Goal: Task Accomplishment & Management: Manage account settings

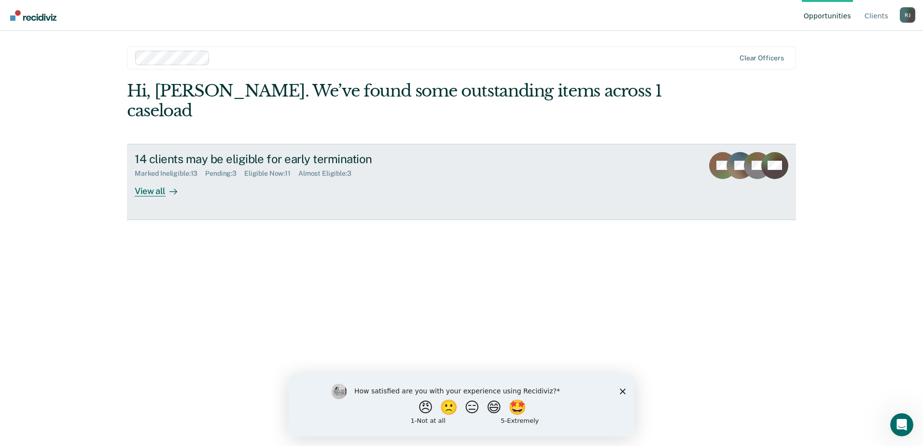
click at [158, 178] on div "View all" at bounding box center [162, 187] width 54 height 19
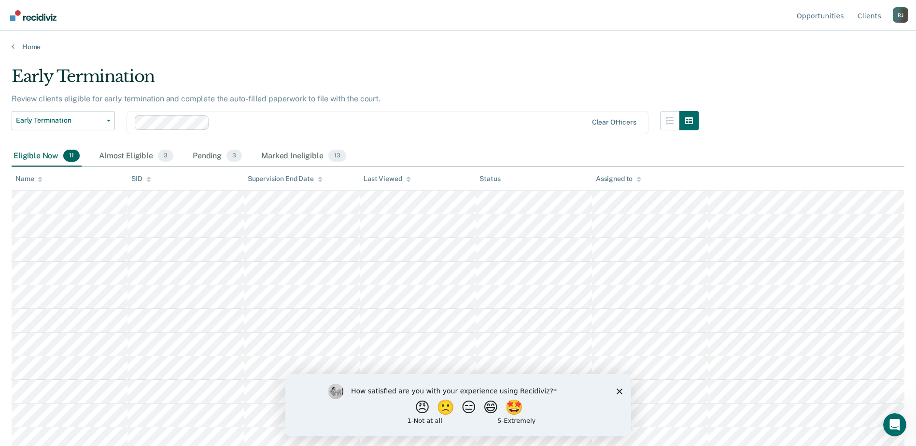
scroll to position [5, 0]
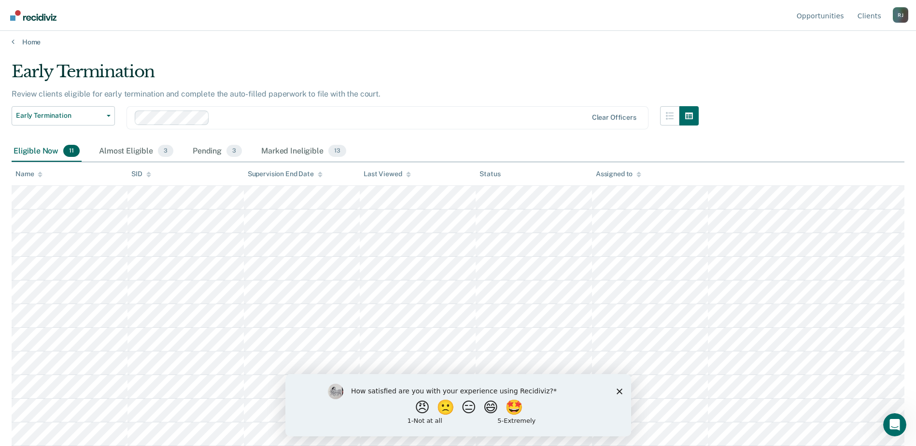
click at [618, 391] on polygon "Close survey" at bounding box center [619, 391] width 6 height 6
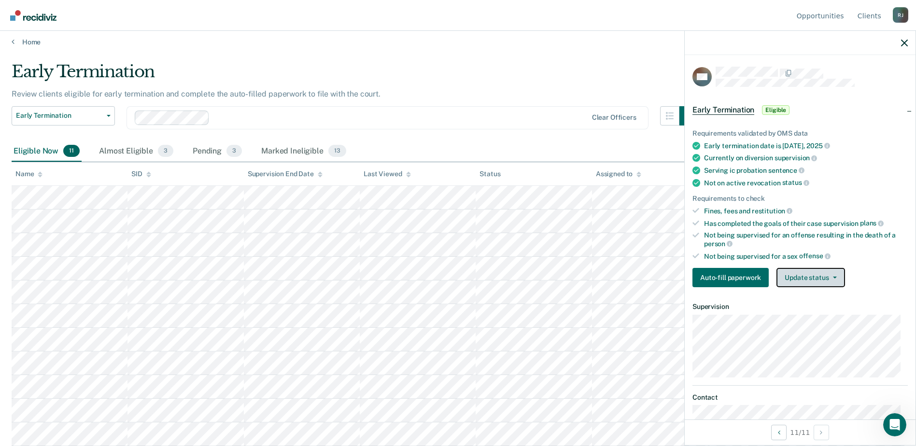
click at [815, 276] on button "Update status" at bounding box center [810, 277] width 68 height 19
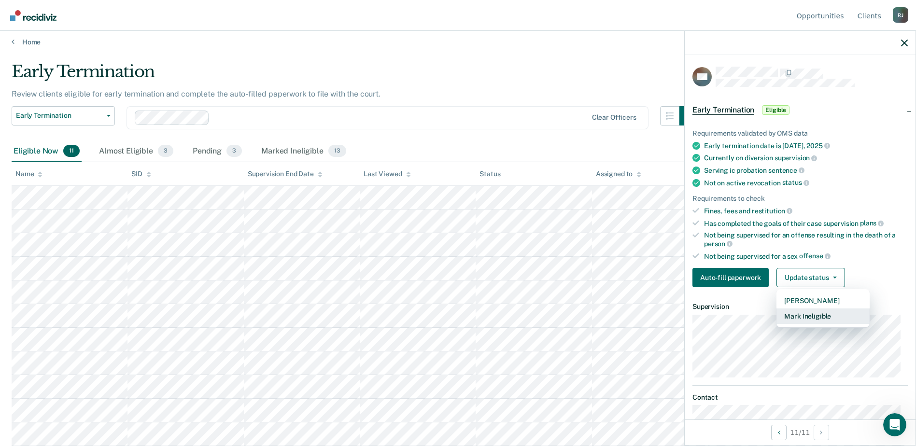
click at [814, 314] on button "Mark Ineligible" at bounding box center [822, 315] width 93 height 15
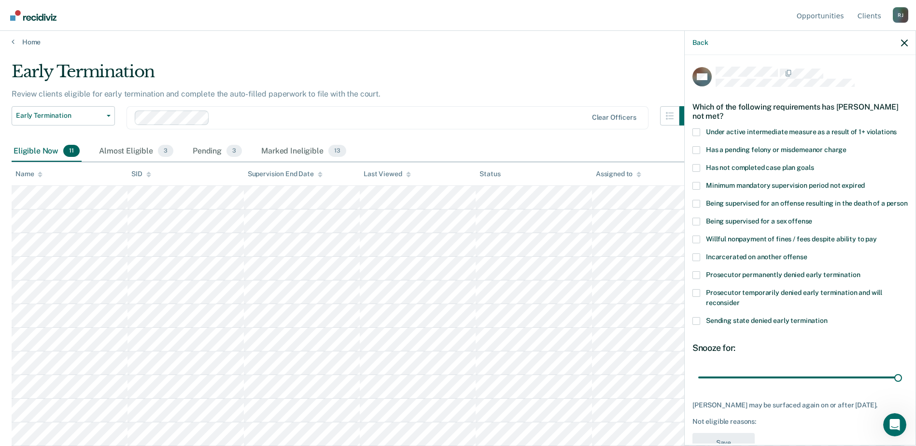
drag, startPoint x: 730, startPoint y: 385, endPoint x: 911, endPoint y: 379, distance: 181.1
type input "180"
click at [902, 379] on input "range" at bounding box center [800, 377] width 204 height 17
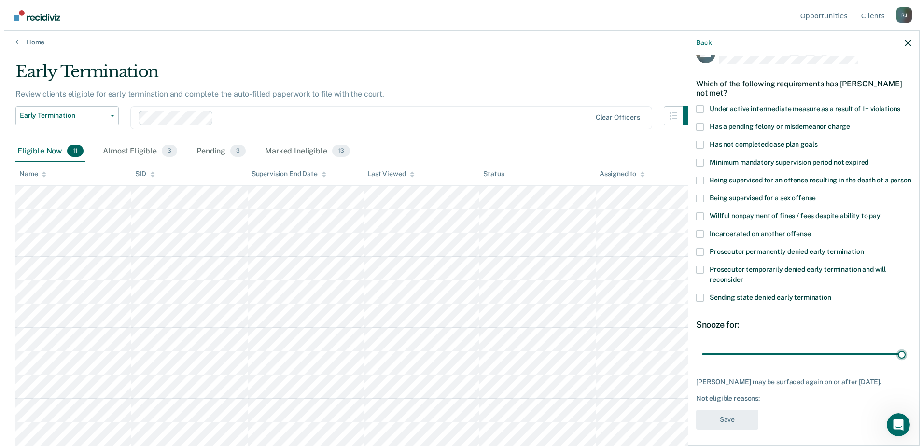
scroll to position [36, 0]
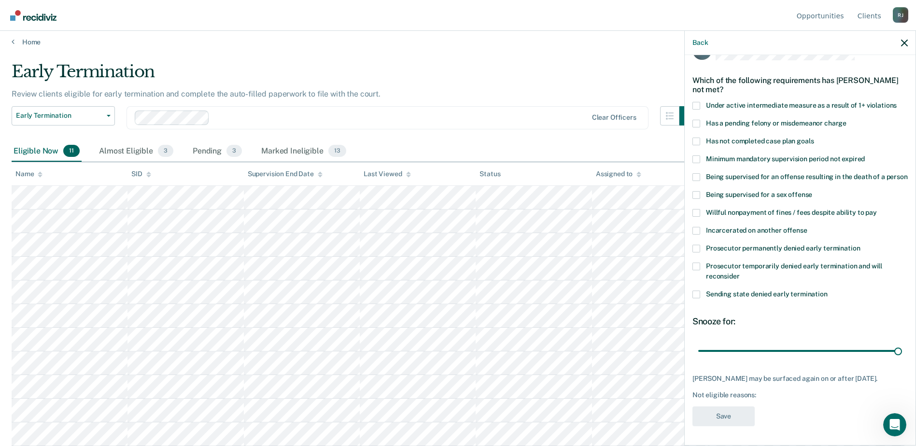
click at [696, 295] on span at bounding box center [696, 295] width 8 height 8
click at [827, 291] on input "Sending state denied early termination" at bounding box center [827, 291] width 0 height 0
click at [701, 138] on label "Has not completed case plan goals" at bounding box center [799, 143] width 215 height 10
click at [813, 138] on input "Has not completed case plan goals" at bounding box center [813, 138] width 0 height 0
click at [726, 419] on button "Save" at bounding box center [723, 416] width 62 height 20
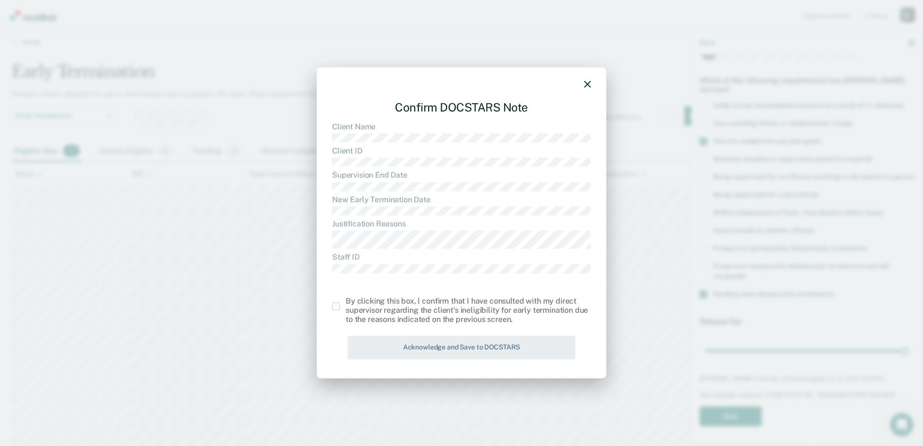
click at [335, 306] on span at bounding box center [336, 307] width 8 height 8
click at [346, 303] on input "checkbox" at bounding box center [346, 303] width 0 height 0
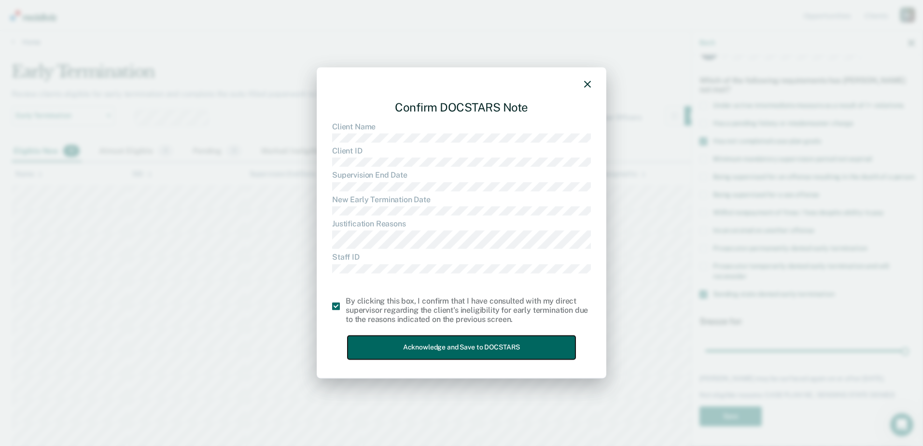
click at [440, 346] on button "Acknowledge and Save to DOCSTARS" at bounding box center [462, 348] width 228 height 24
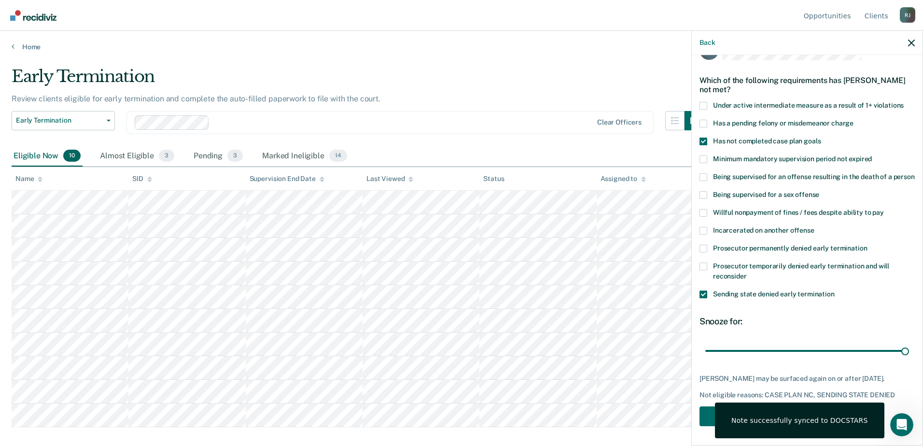
scroll to position [0, 0]
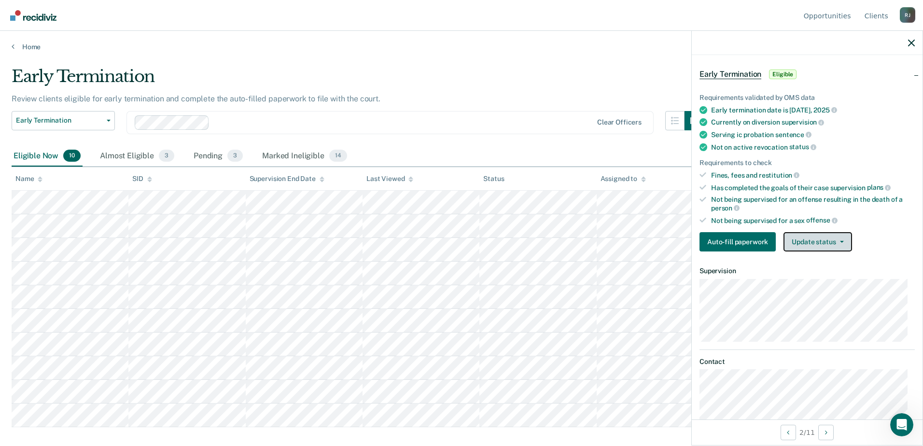
click at [810, 242] on button "Update status" at bounding box center [817, 241] width 68 height 19
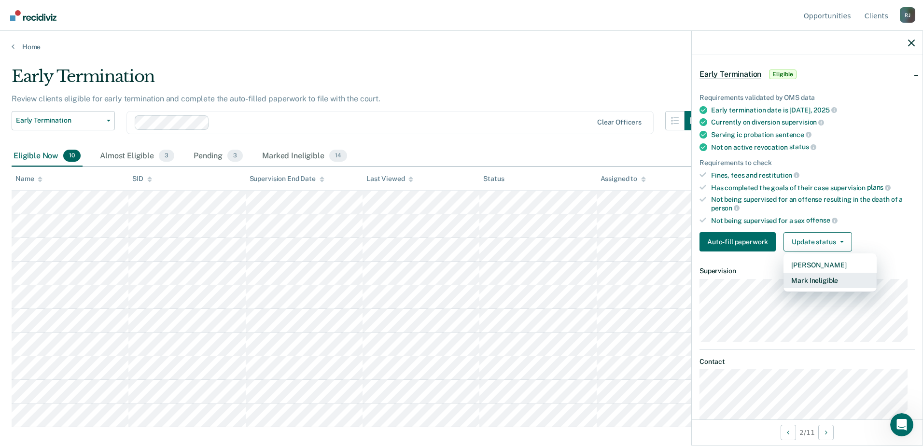
click at [815, 277] on button "Mark Ineligible" at bounding box center [829, 280] width 93 height 15
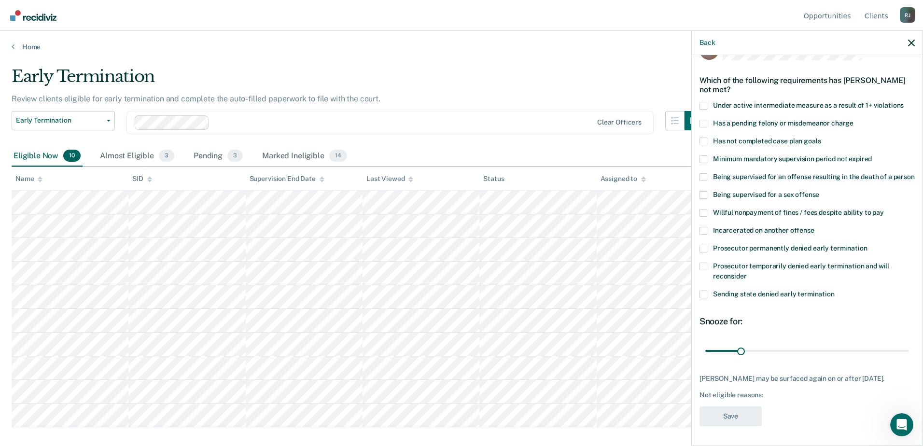
click at [704, 293] on span at bounding box center [703, 295] width 8 height 8
click at [835, 291] on input "Sending state denied early termination" at bounding box center [835, 291] width 0 height 0
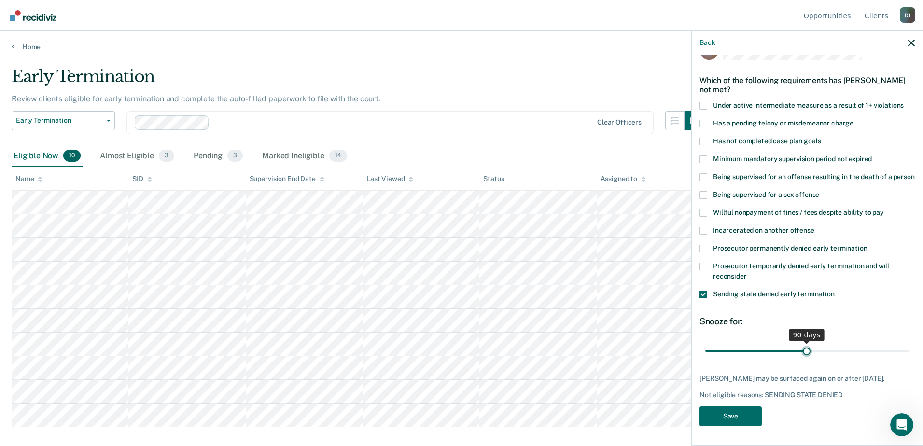
drag, startPoint x: 738, startPoint y: 351, endPoint x: 803, endPoint y: 349, distance: 65.2
type input "90"
click at [803, 349] on input "range" at bounding box center [807, 350] width 204 height 17
click at [738, 415] on button "Save" at bounding box center [730, 416] width 62 height 20
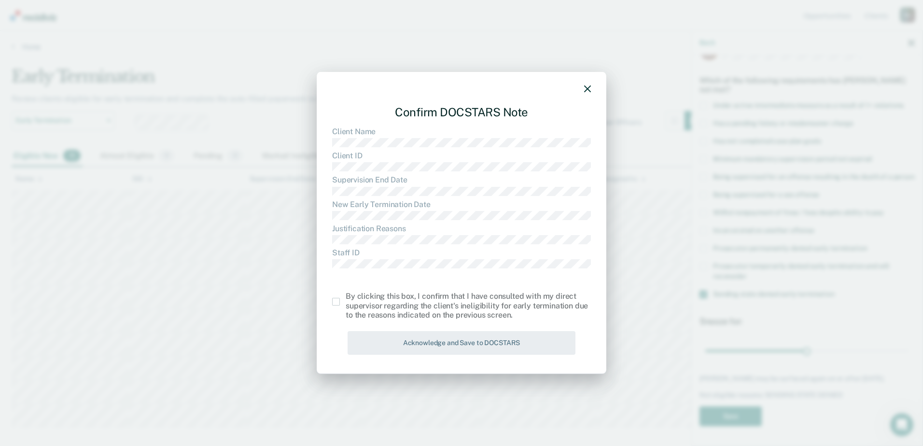
click at [338, 302] on span at bounding box center [336, 302] width 8 height 8
click at [346, 298] on input "checkbox" at bounding box center [346, 298] width 0 height 0
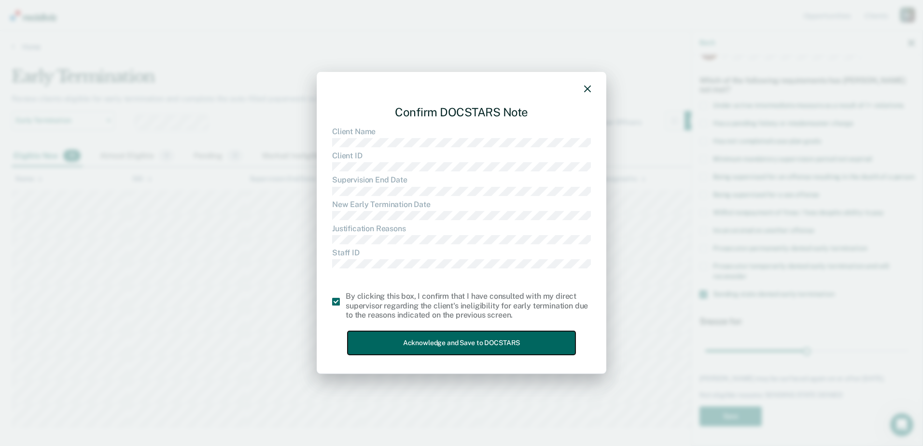
click at [410, 342] on button "Acknowledge and Save to DOCSTARS" at bounding box center [462, 343] width 228 height 24
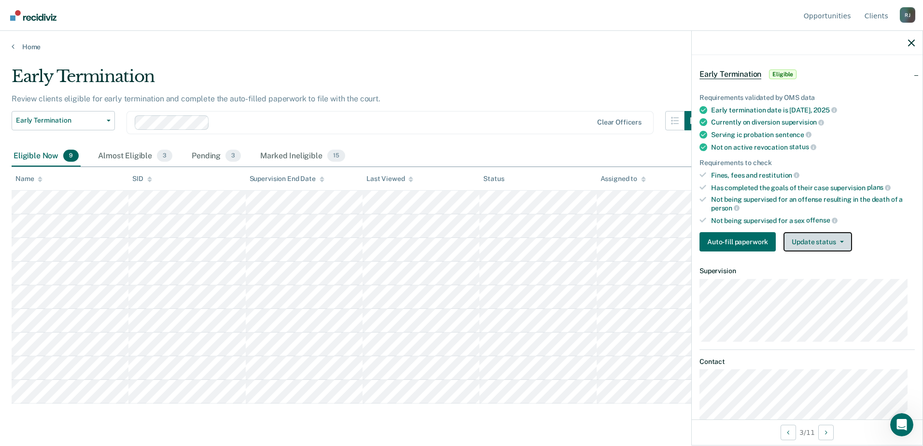
click at [798, 243] on button "Update status" at bounding box center [817, 241] width 68 height 19
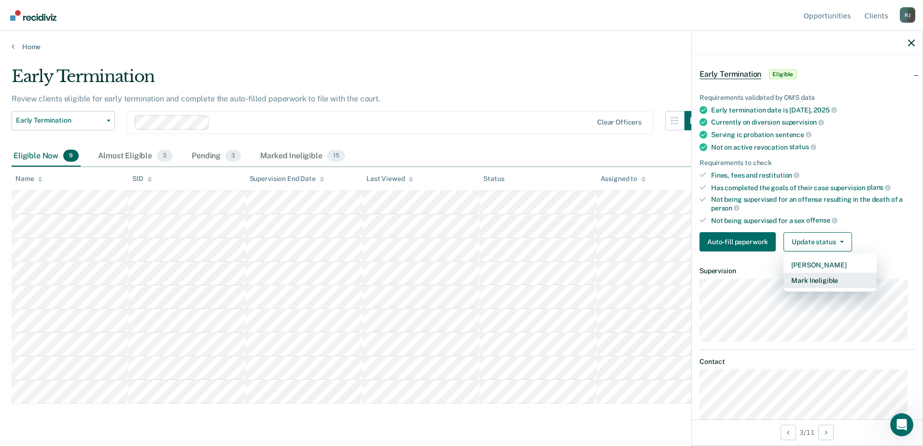
click at [812, 281] on button "Mark Ineligible" at bounding box center [829, 280] width 93 height 15
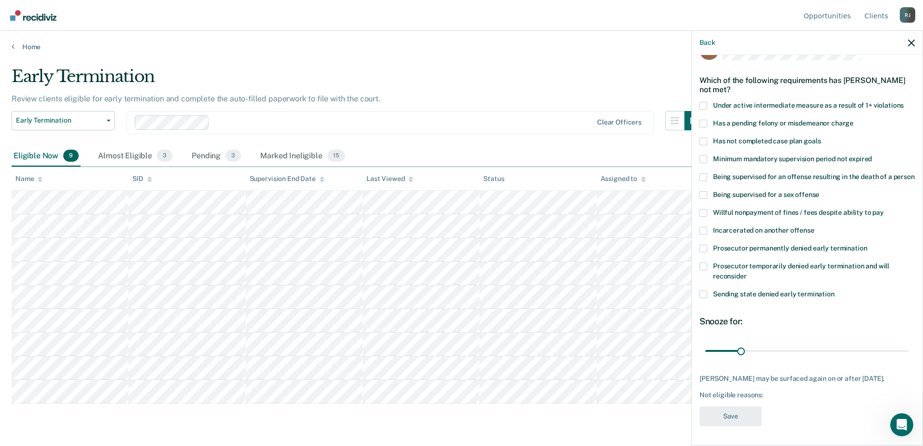
click at [701, 138] on span at bounding box center [703, 142] width 8 height 8
click at [821, 138] on input "Has not completed case plan goals" at bounding box center [821, 138] width 0 height 0
drag, startPoint x: 739, startPoint y: 348, endPoint x: 803, endPoint y: 346, distance: 64.2
type input "90"
click at [803, 346] on input "range" at bounding box center [807, 350] width 204 height 17
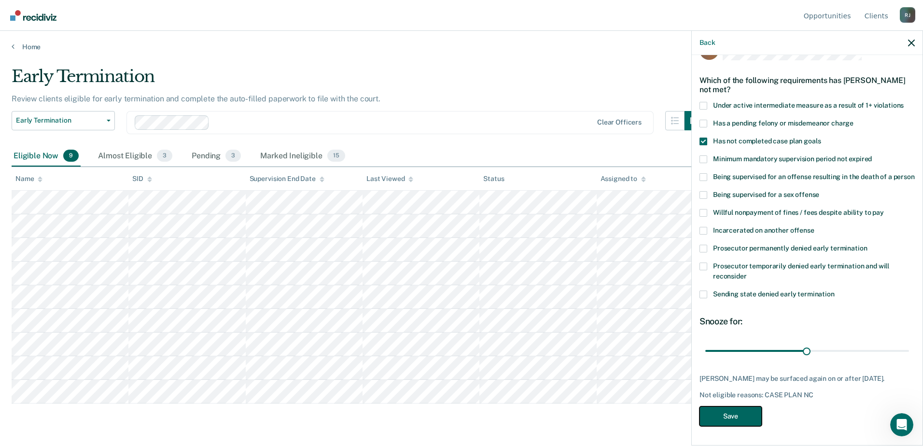
click at [734, 417] on button "Save" at bounding box center [730, 416] width 62 height 20
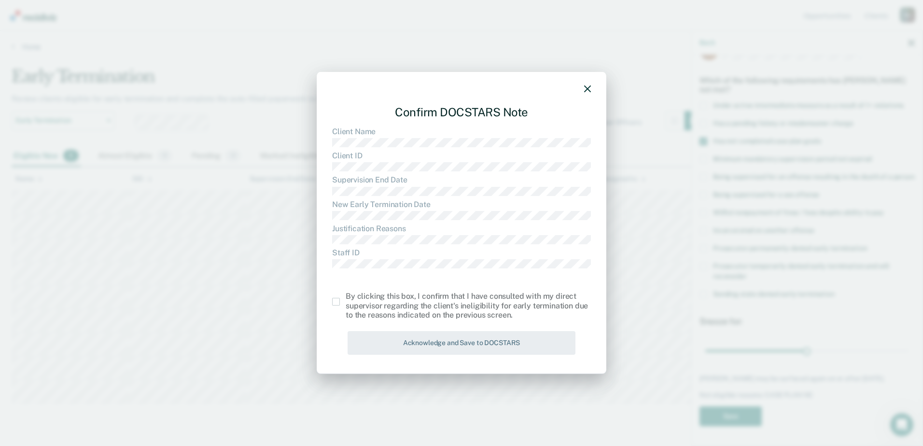
click at [335, 301] on span at bounding box center [336, 302] width 8 height 8
click at [346, 298] on input "checkbox" at bounding box center [346, 298] width 0 height 0
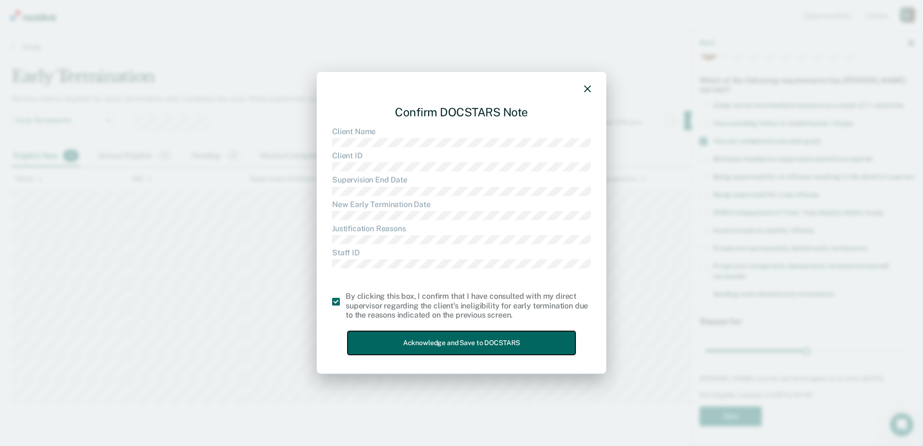
click at [445, 341] on button "Acknowledge and Save to DOCSTARS" at bounding box center [462, 343] width 228 height 24
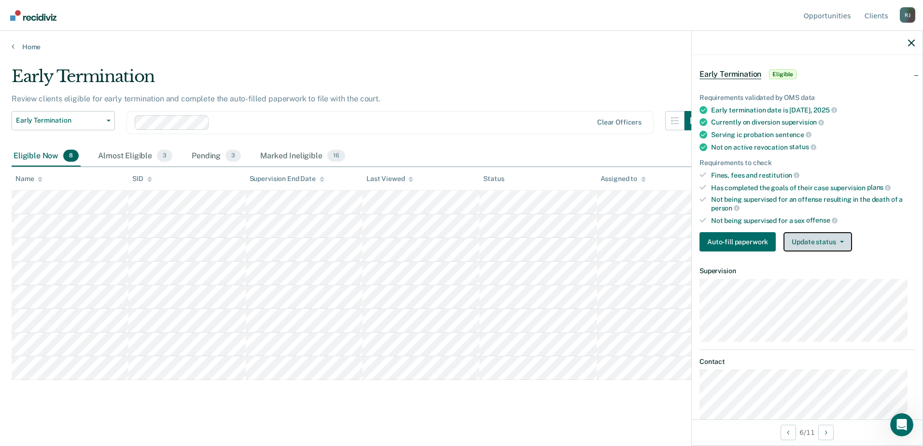
click at [834, 239] on button "Update status" at bounding box center [817, 241] width 68 height 19
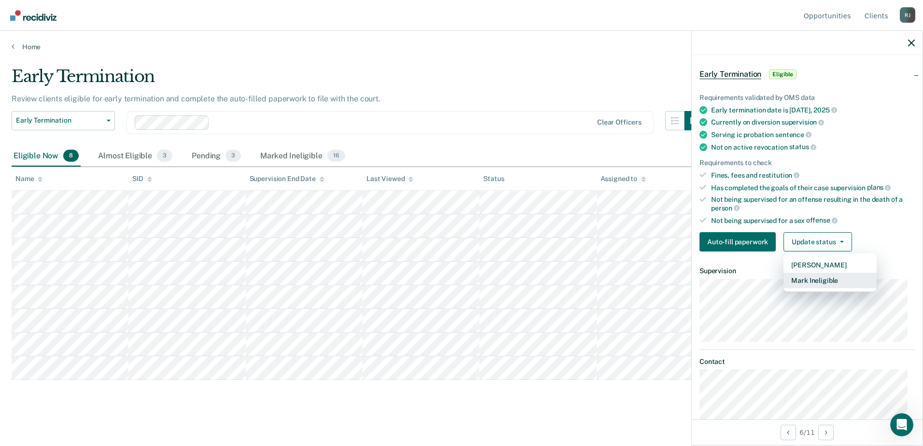
click at [825, 277] on button "Mark Ineligible" at bounding box center [829, 280] width 93 height 15
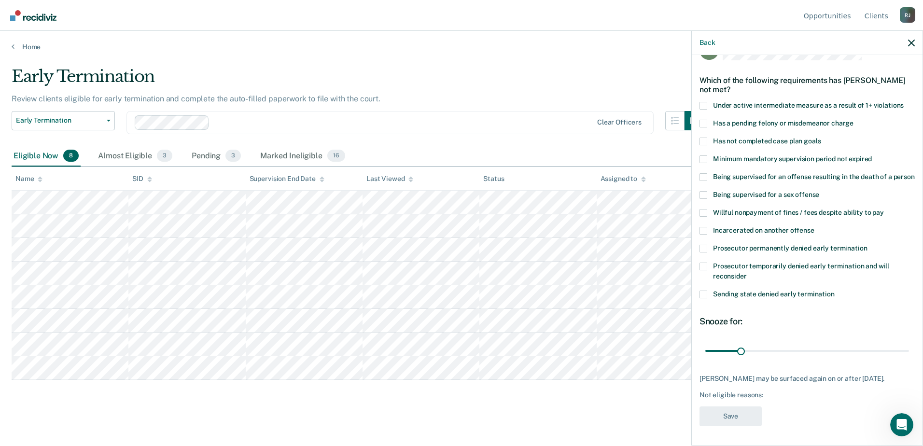
click at [702, 138] on span at bounding box center [703, 142] width 8 height 8
click at [821, 138] on input "Has not completed case plan goals" at bounding box center [821, 138] width 0 height 0
click at [703, 291] on span at bounding box center [703, 295] width 8 height 8
click at [835, 291] on input "Sending state denied early termination" at bounding box center [835, 291] width 0 height 0
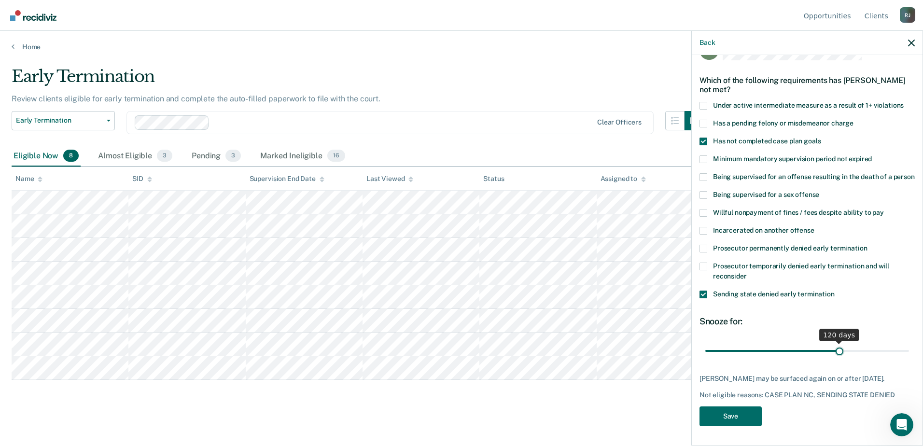
drag, startPoint x: 738, startPoint y: 350, endPoint x: 834, endPoint y: 344, distance: 96.2
type input "120"
click at [834, 344] on input "range" at bounding box center [807, 350] width 204 height 17
click at [737, 418] on button "Save" at bounding box center [730, 416] width 62 height 20
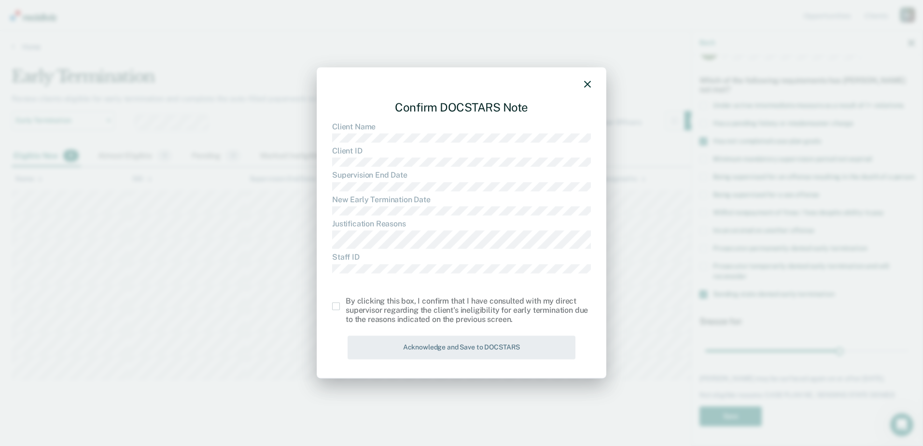
click at [336, 305] on span at bounding box center [336, 307] width 8 height 8
click at [346, 303] on input "checkbox" at bounding box center [346, 303] width 0 height 0
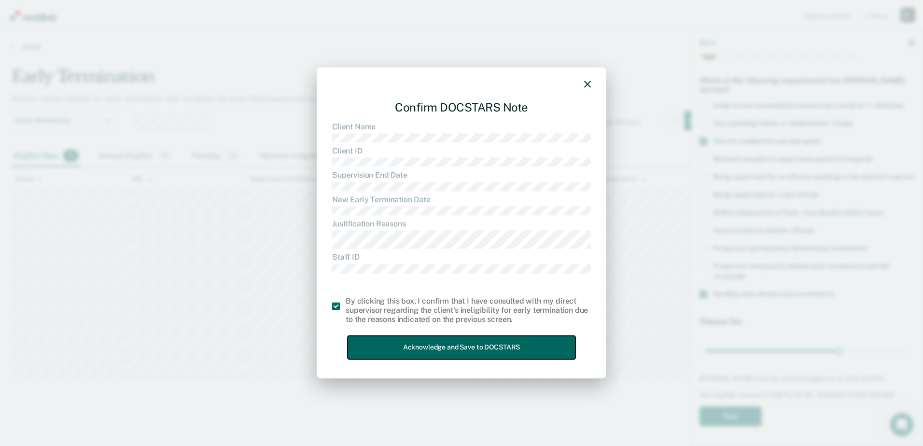
click at [429, 347] on button "Acknowledge and Save to DOCSTARS" at bounding box center [462, 348] width 228 height 24
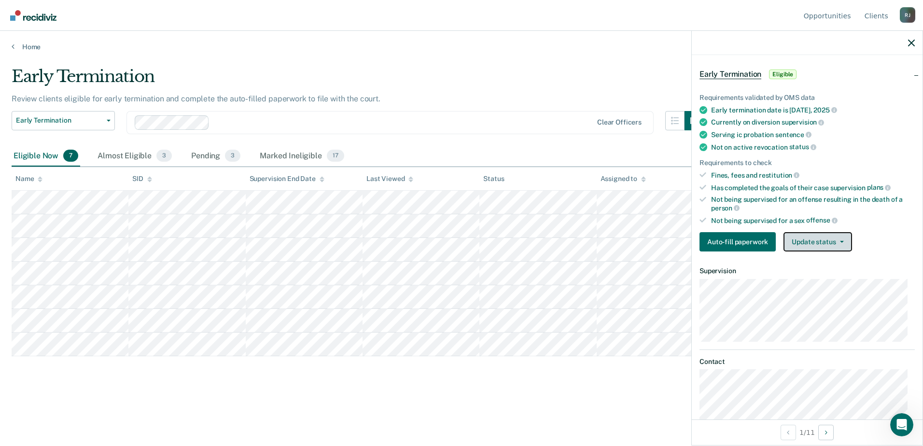
drag, startPoint x: 835, startPoint y: 248, endPoint x: 827, endPoint y: 242, distance: 9.3
click at [835, 248] on button "Update status" at bounding box center [817, 241] width 68 height 19
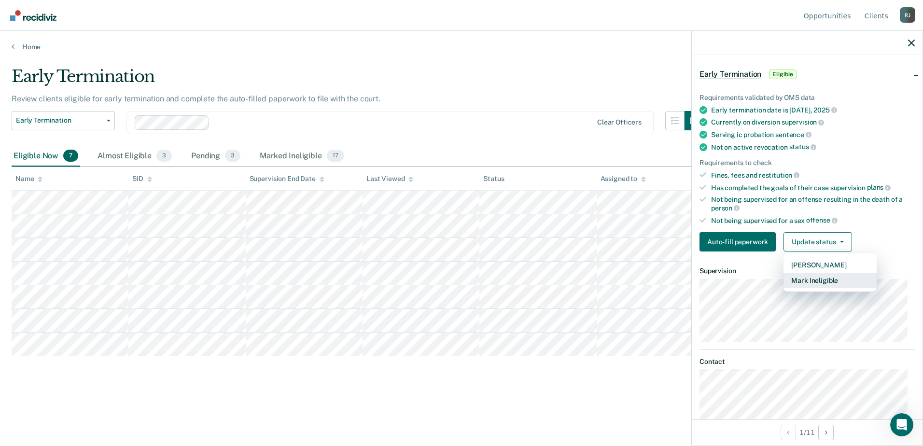
click at [810, 280] on button "Mark Ineligible" at bounding box center [829, 280] width 93 height 15
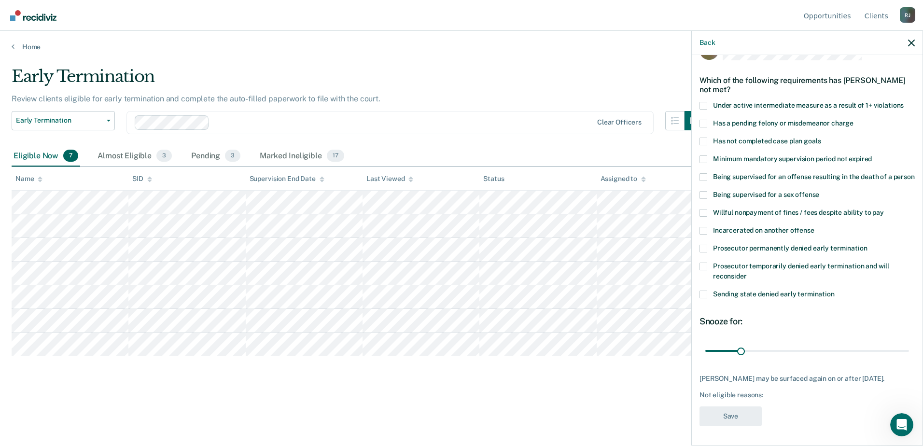
click at [704, 138] on span at bounding box center [703, 142] width 8 height 8
click at [821, 138] on input "Has not completed case plan goals" at bounding box center [821, 138] width 0 height 0
drag, startPoint x: 741, startPoint y: 351, endPoint x: 802, endPoint y: 345, distance: 60.7
click at [802, 345] on input "range" at bounding box center [807, 350] width 204 height 17
type input "90"
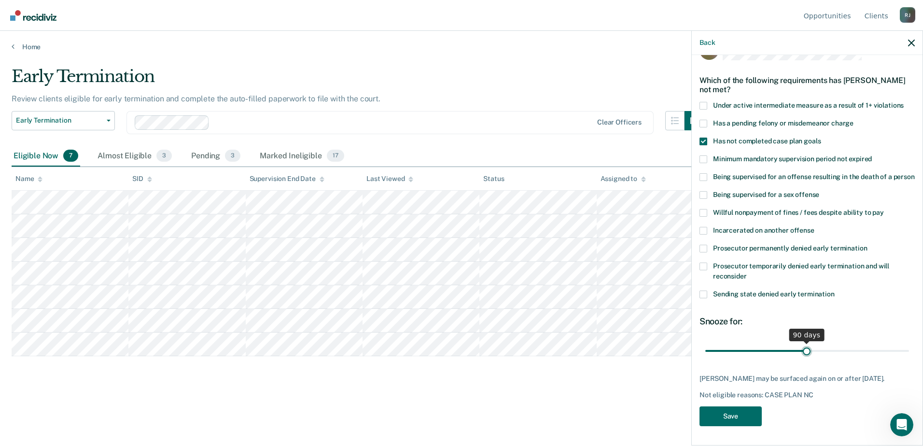
click at [803, 345] on input "range" at bounding box center [807, 350] width 204 height 17
click at [750, 419] on button "Save" at bounding box center [730, 416] width 62 height 20
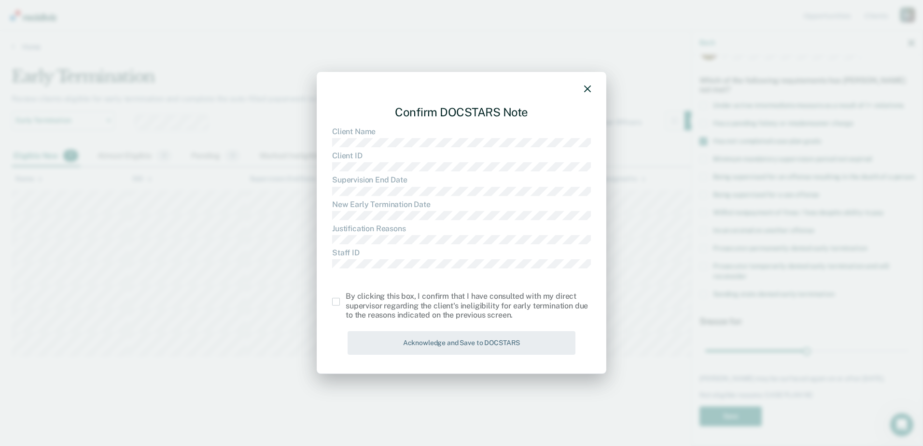
click at [339, 305] on span at bounding box center [336, 302] width 8 height 8
click at [346, 298] on input "checkbox" at bounding box center [346, 298] width 0 height 0
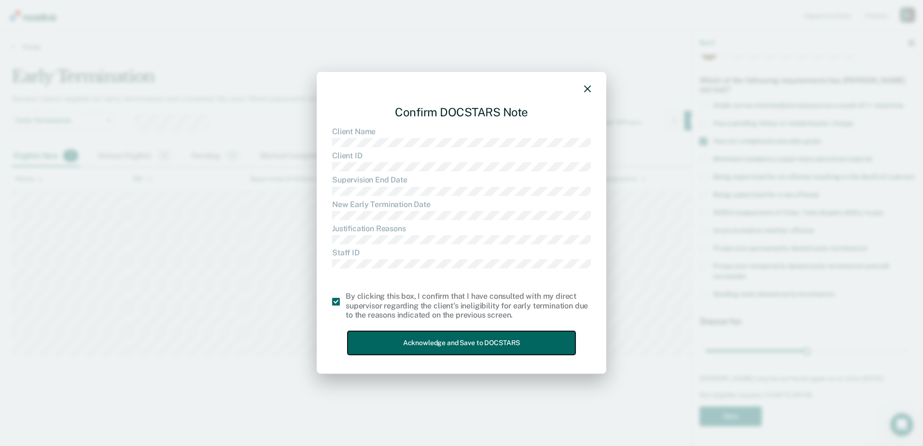
click at [421, 341] on button "Acknowledge and Save to DOCSTARS" at bounding box center [462, 343] width 228 height 24
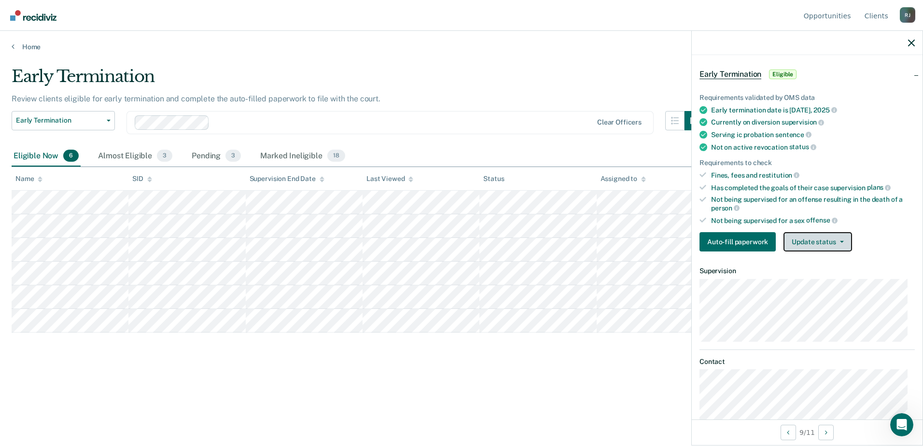
click at [818, 241] on button "Update status" at bounding box center [817, 241] width 68 height 19
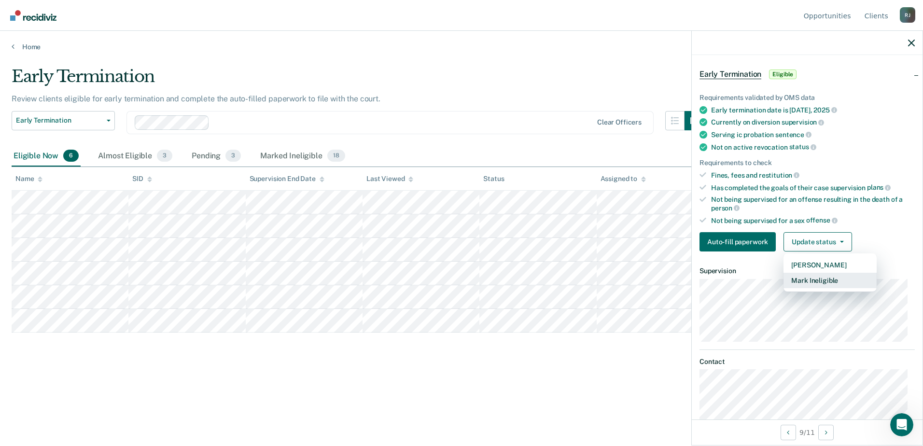
click at [822, 276] on button "Mark Ineligible" at bounding box center [829, 280] width 93 height 15
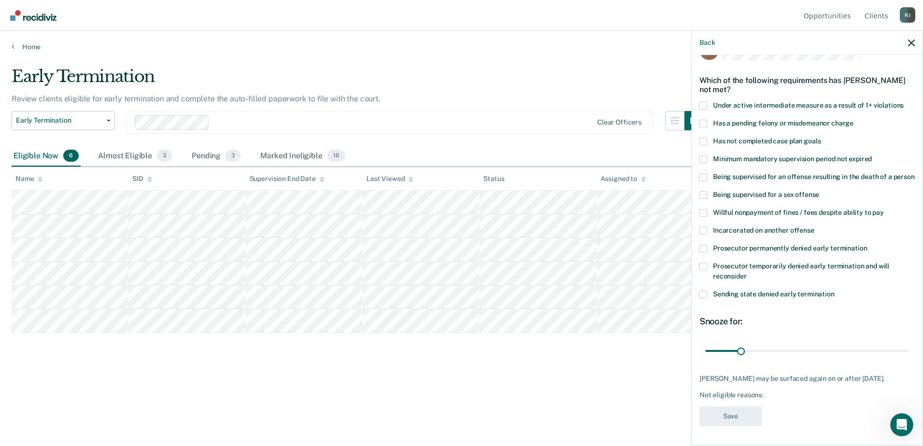
click at [703, 294] on span at bounding box center [703, 295] width 8 height 8
click at [835, 291] on input "Sending state denied early termination" at bounding box center [835, 291] width 0 height 0
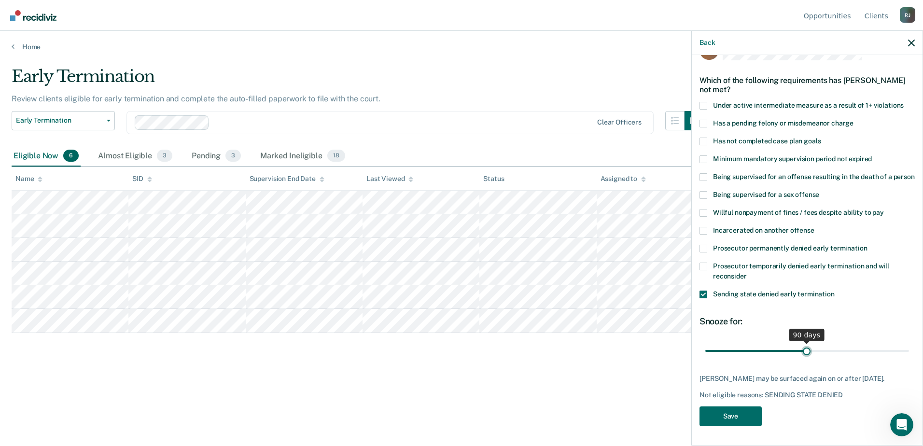
drag, startPoint x: 740, startPoint y: 350, endPoint x: 803, endPoint y: 349, distance: 62.8
click at [803, 349] on input "range" at bounding box center [807, 350] width 204 height 17
click at [750, 410] on button "Save" at bounding box center [730, 416] width 62 height 20
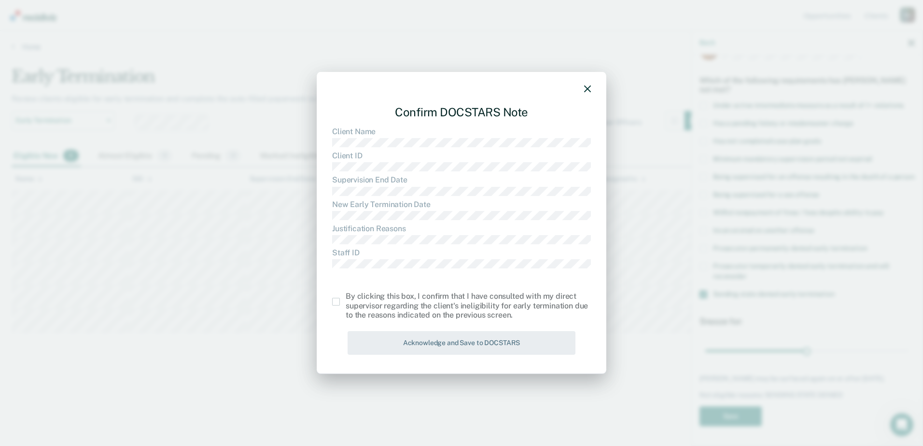
click at [463, 274] on div "Confirm DOCSTARS Note Client Name Client ID Supervision End Date New Early Term…" at bounding box center [461, 228] width 259 height 261
click at [586, 89] on icon "button" at bounding box center [587, 88] width 7 height 7
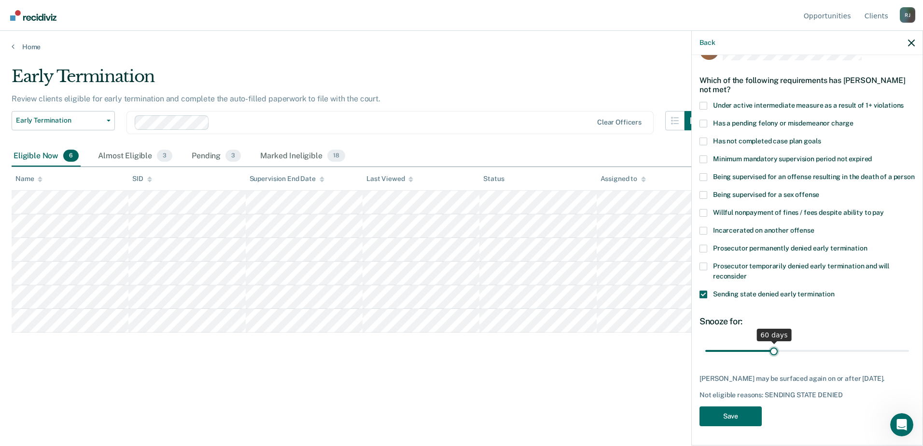
drag, startPoint x: 800, startPoint y: 348, endPoint x: 771, endPoint y: 352, distance: 28.8
type input "60"
click at [771, 352] on input "range" at bounding box center [807, 350] width 204 height 17
click at [736, 418] on button "Save" at bounding box center [730, 416] width 62 height 20
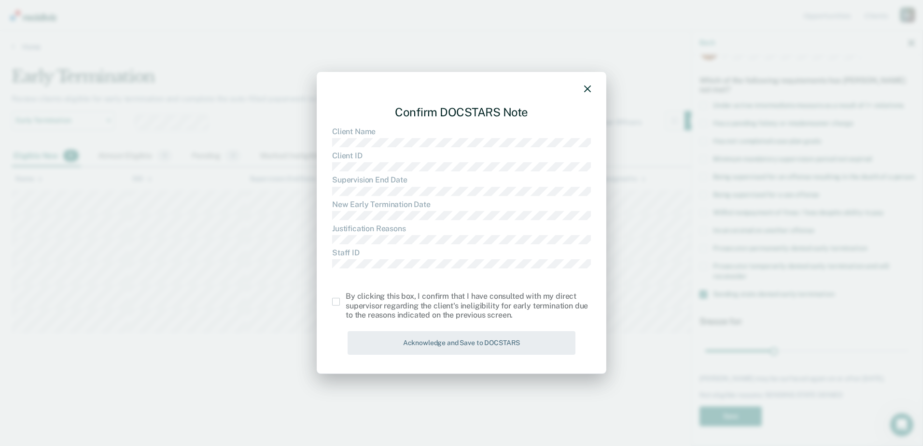
click at [336, 303] on span at bounding box center [336, 302] width 8 height 8
click at [346, 298] on input "checkbox" at bounding box center [346, 298] width 0 height 0
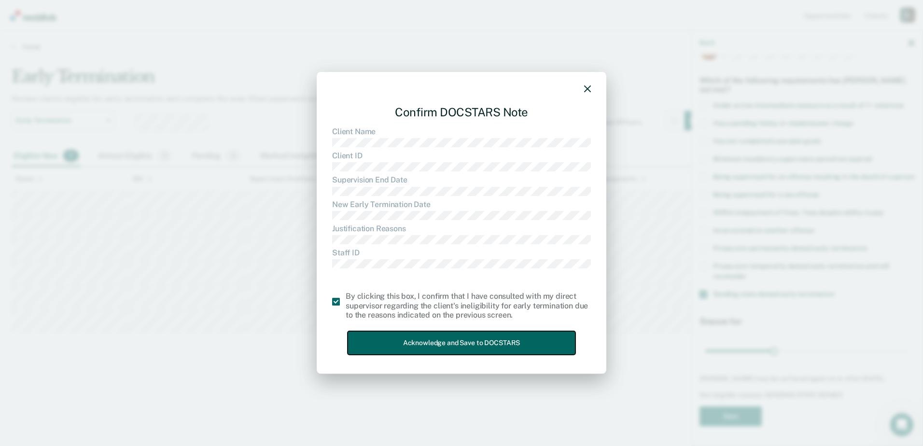
click at [438, 344] on button "Acknowledge and Save to DOCSTARS" at bounding box center [462, 343] width 228 height 24
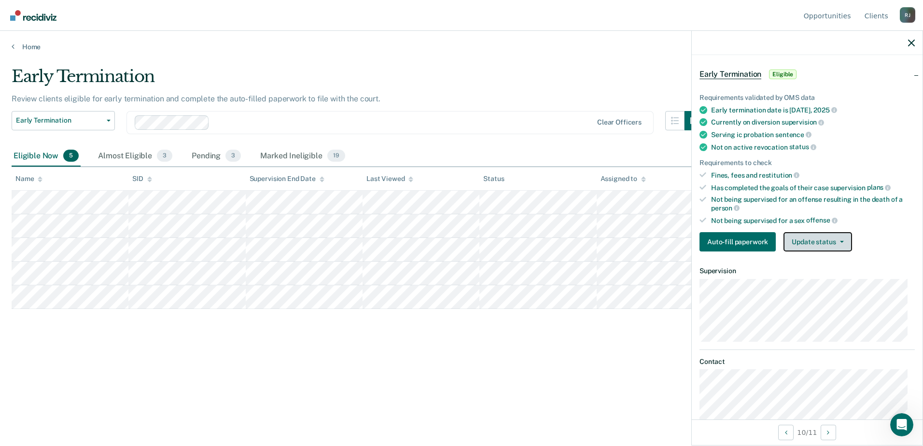
click at [799, 236] on button "Update status" at bounding box center [817, 241] width 68 height 19
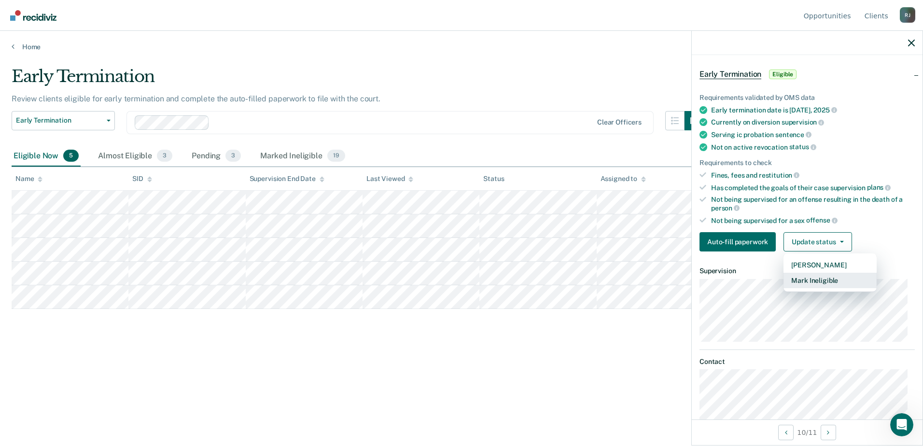
click at [820, 281] on button "Mark Ineligible" at bounding box center [829, 280] width 93 height 15
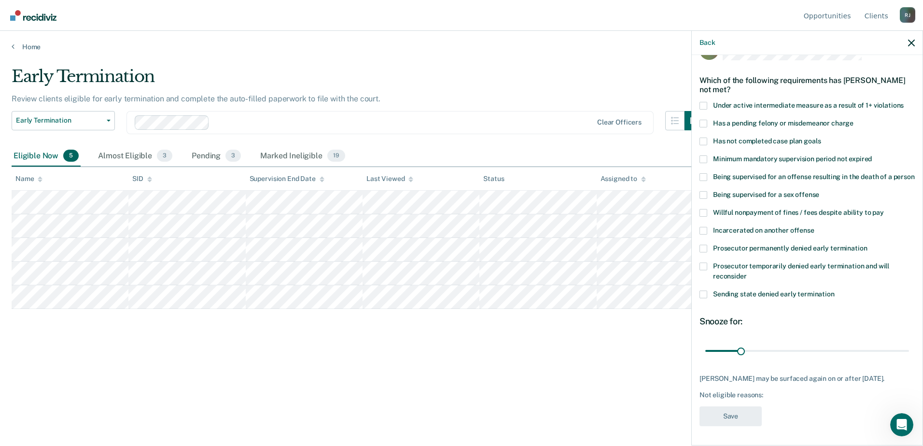
click at [709, 138] on label "Has not completed case plan goals" at bounding box center [806, 143] width 215 height 10
click at [821, 138] on input "Has not completed case plan goals" at bounding box center [821, 138] width 0 height 0
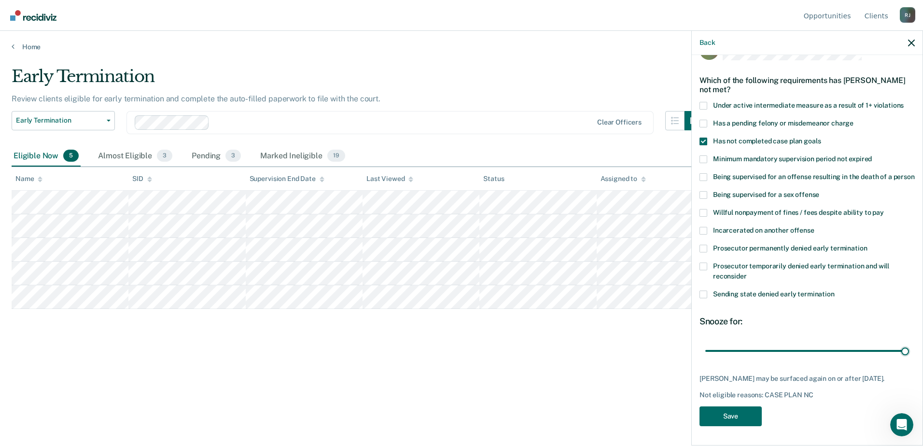
drag, startPoint x: 737, startPoint y: 350, endPoint x: 911, endPoint y: 349, distance: 173.8
type input "180"
click at [905, 342] on input "range" at bounding box center [807, 350] width 204 height 17
click at [743, 419] on button "Save" at bounding box center [730, 416] width 62 height 20
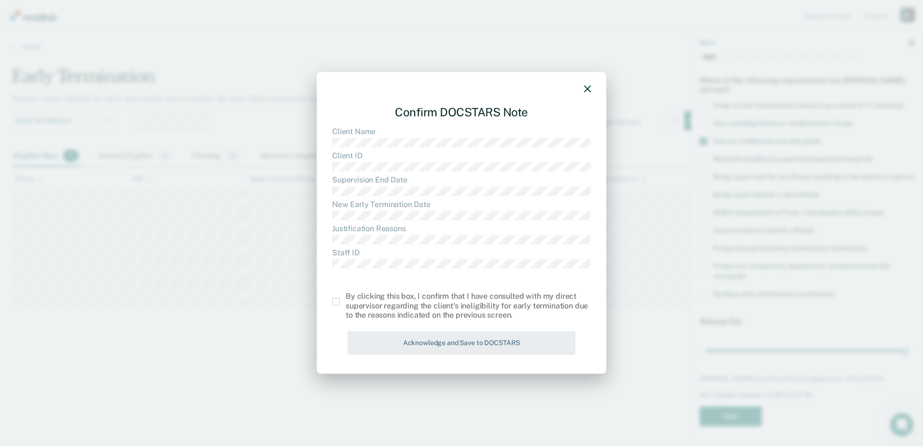
click at [336, 302] on span at bounding box center [336, 302] width 8 height 8
click at [346, 298] on input "checkbox" at bounding box center [346, 298] width 0 height 0
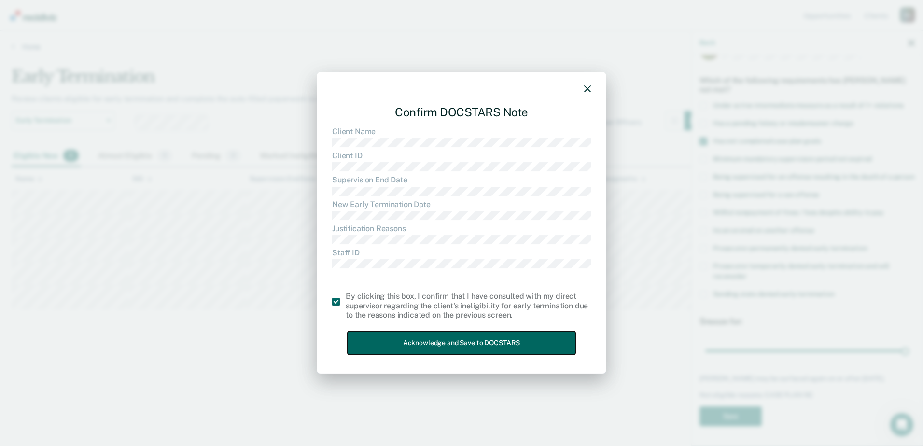
click at [420, 339] on button "Acknowledge and Save to DOCSTARS" at bounding box center [462, 343] width 228 height 24
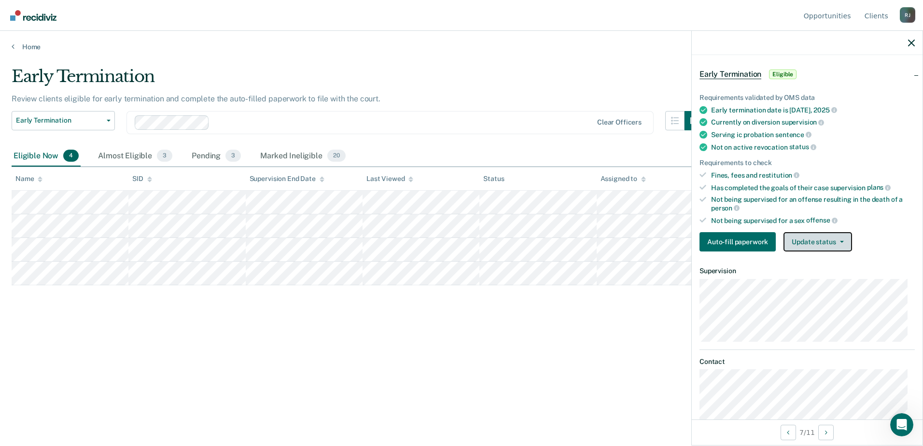
click at [795, 239] on button "Update status" at bounding box center [817, 241] width 68 height 19
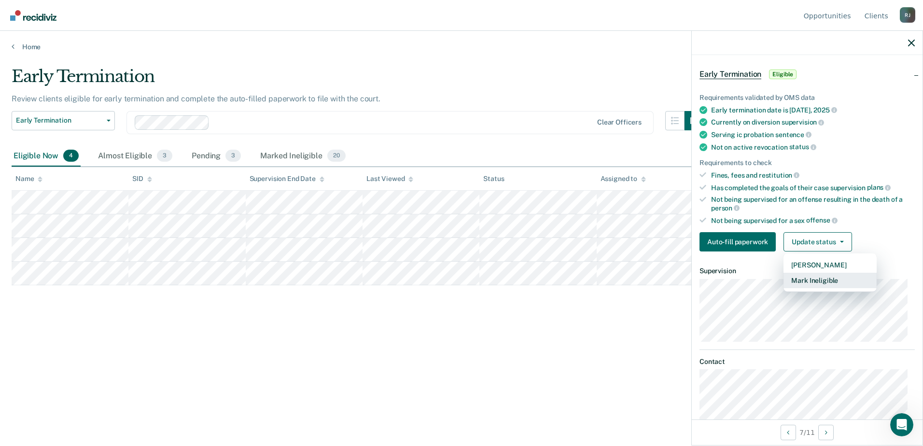
click at [822, 279] on button "Mark Ineligible" at bounding box center [829, 280] width 93 height 15
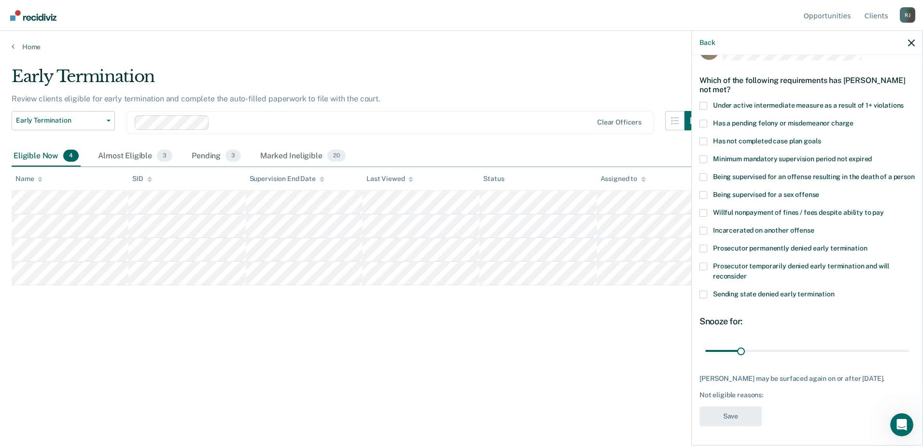
click at [709, 290] on div "Prosecutor temporarily denied early termination and will reconsider" at bounding box center [806, 277] width 215 height 28
click at [706, 296] on span at bounding box center [703, 295] width 8 height 8
click at [835, 291] on input "Sending state denied early termination" at bounding box center [835, 291] width 0 height 0
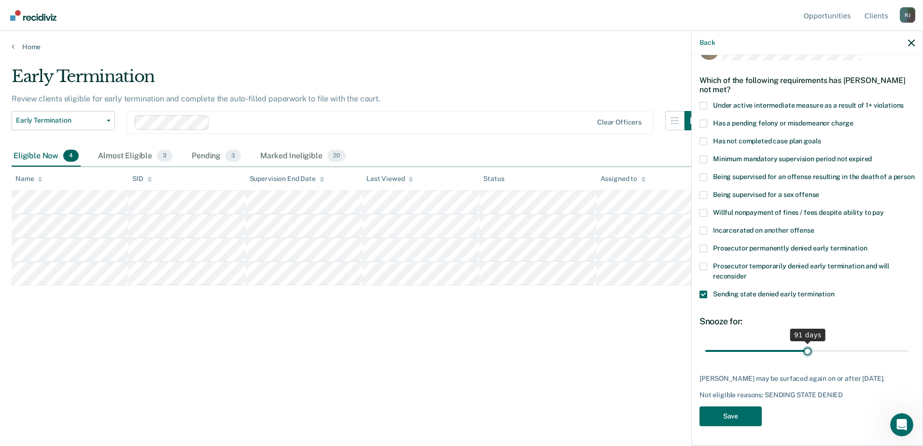
drag, startPoint x: 742, startPoint y: 353, endPoint x: 804, endPoint y: 349, distance: 61.9
click at [804, 349] on input "range" at bounding box center [807, 350] width 204 height 17
type input "90"
click at [803, 349] on input "range" at bounding box center [807, 350] width 204 height 17
click at [743, 422] on button "Save" at bounding box center [730, 416] width 62 height 20
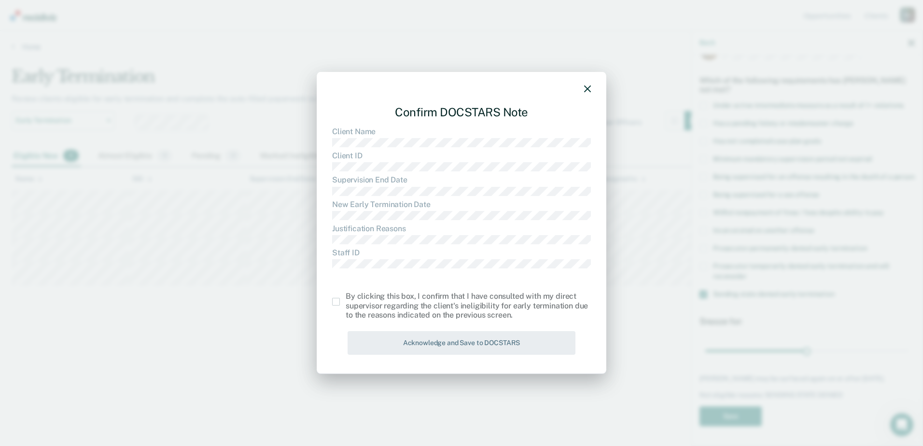
click at [338, 301] on span at bounding box center [336, 302] width 8 height 8
click at [346, 298] on input "checkbox" at bounding box center [346, 298] width 0 height 0
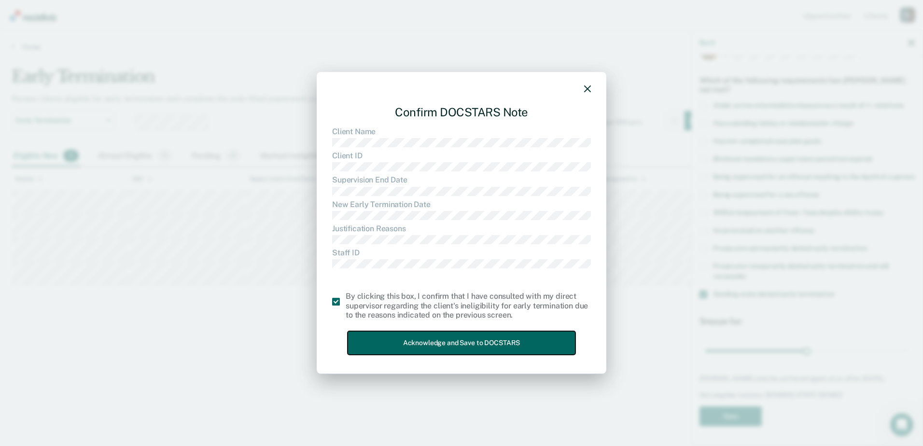
click at [429, 343] on button "Acknowledge and Save to DOCSTARS" at bounding box center [462, 343] width 228 height 24
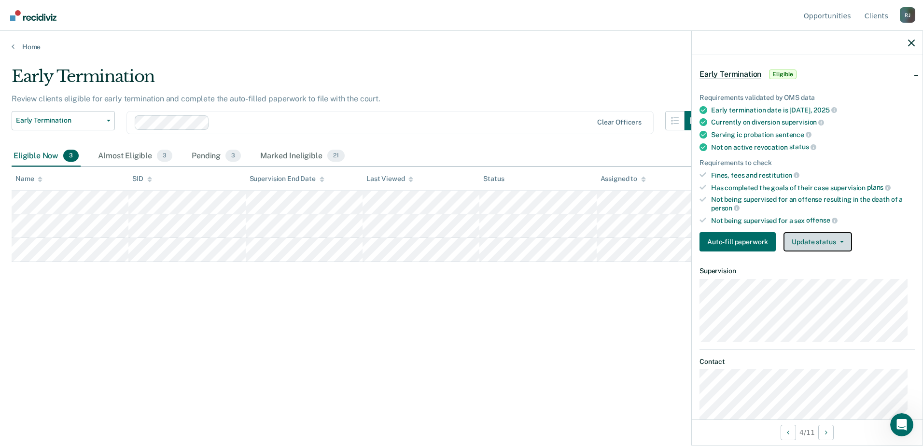
click at [825, 243] on button "Update status" at bounding box center [817, 241] width 68 height 19
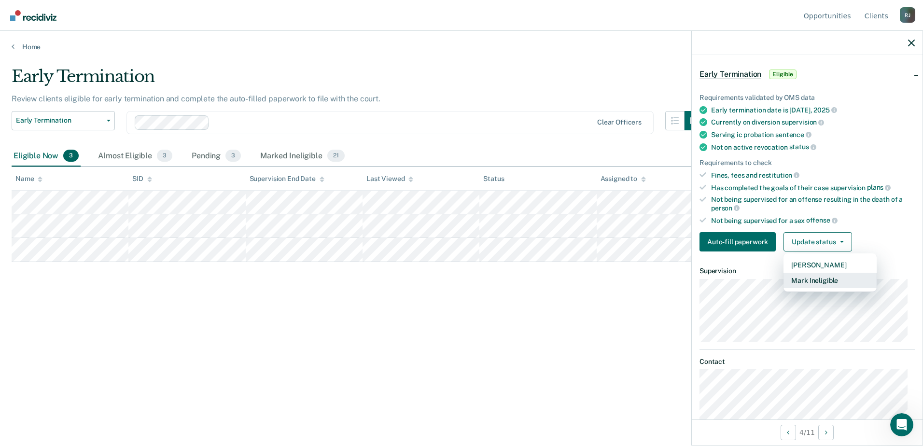
click at [814, 280] on button "Mark Ineligible" at bounding box center [829, 280] width 93 height 15
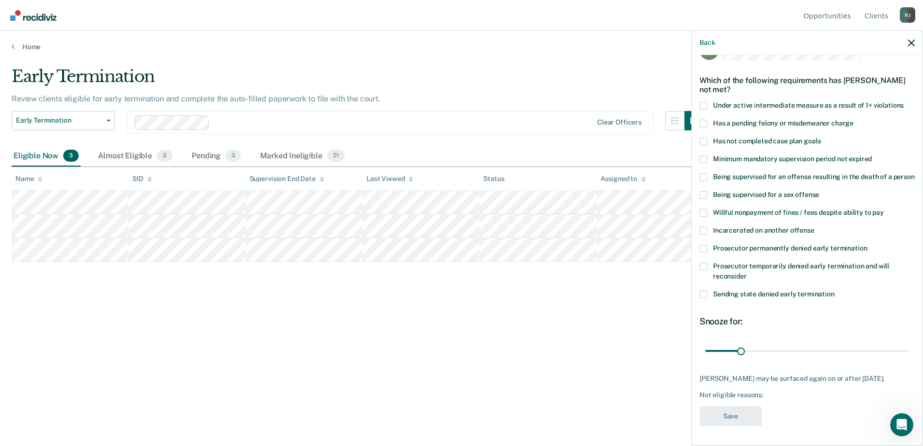
click at [702, 138] on span at bounding box center [703, 142] width 8 height 8
click at [821, 138] on input "Has not completed case plan goals" at bounding box center [821, 138] width 0 height 0
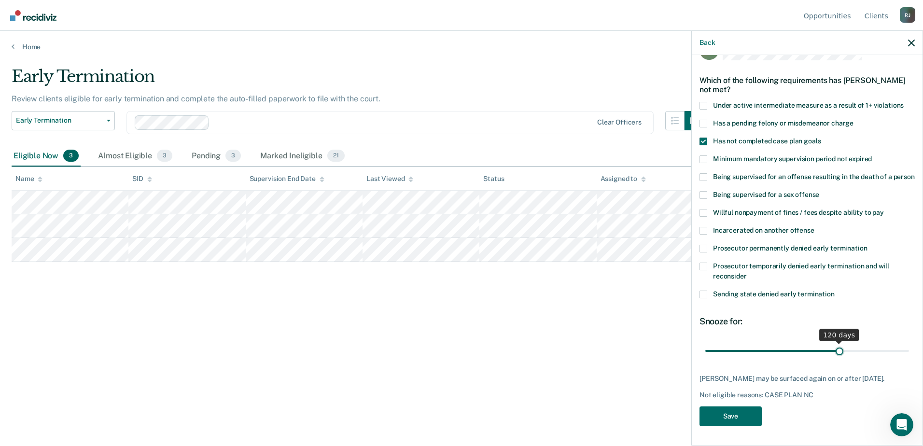
drag, startPoint x: 740, startPoint y: 346, endPoint x: 835, endPoint y: 331, distance: 96.3
type input "120"
click at [835, 342] on input "range" at bounding box center [807, 350] width 204 height 17
click at [745, 426] on button "Save" at bounding box center [730, 416] width 62 height 20
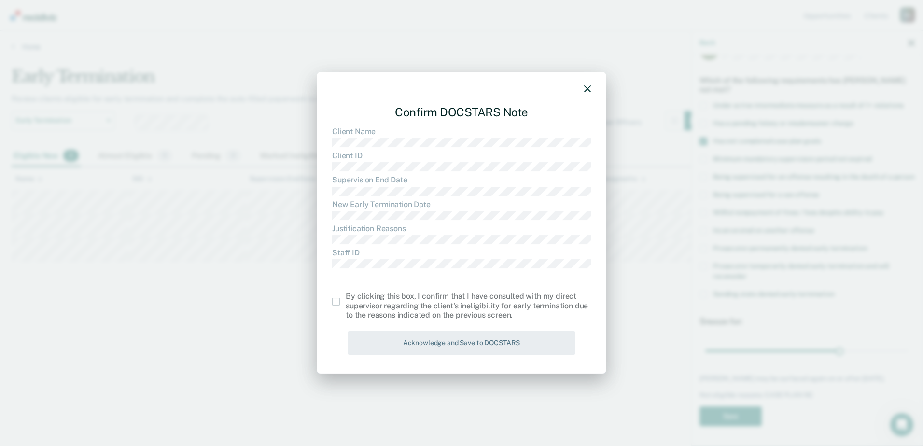
click at [334, 304] on span at bounding box center [336, 302] width 8 height 8
click at [346, 298] on input "checkbox" at bounding box center [346, 298] width 0 height 0
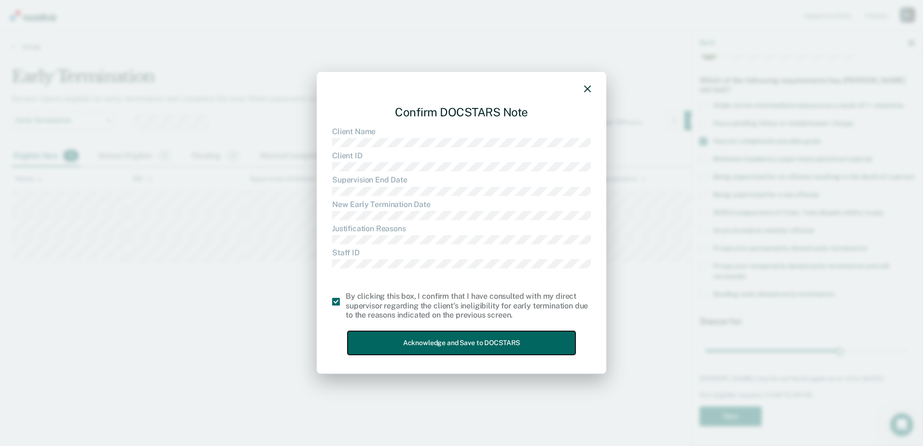
click at [392, 341] on button "Acknowledge and Save to DOCSTARS" at bounding box center [462, 343] width 228 height 24
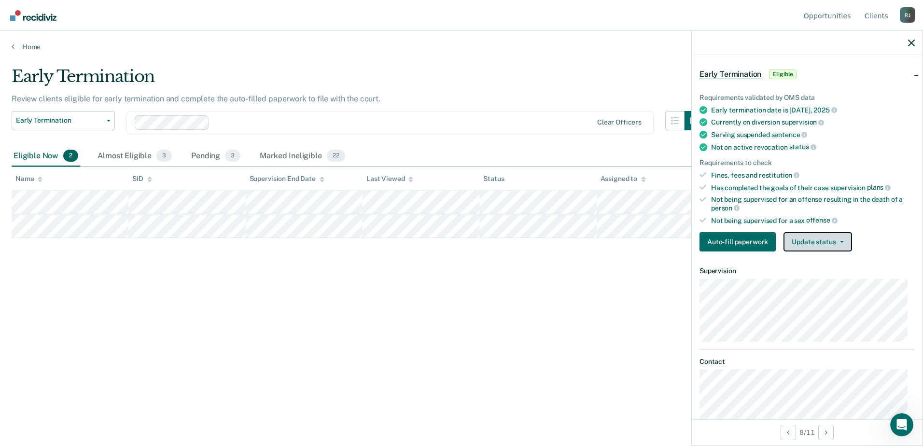
click at [810, 239] on button "Update status" at bounding box center [817, 241] width 68 height 19
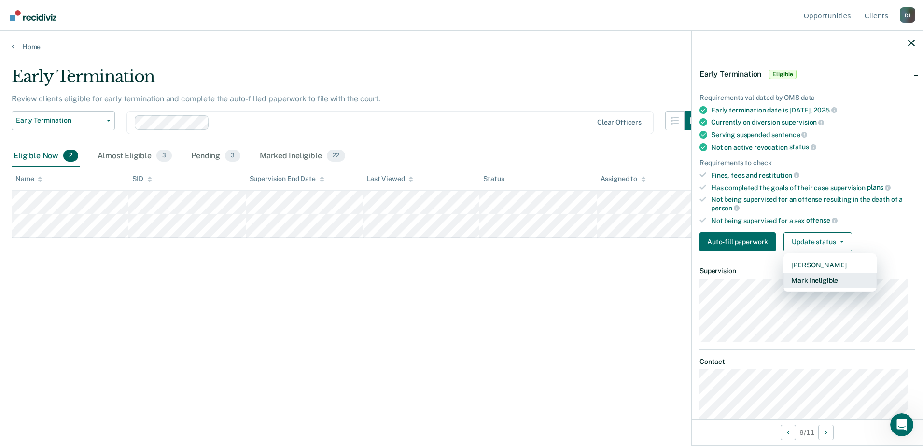
click at [814, 279] on button "Mark Ineligible" at bounding box center [829, 280] width 93 height 15
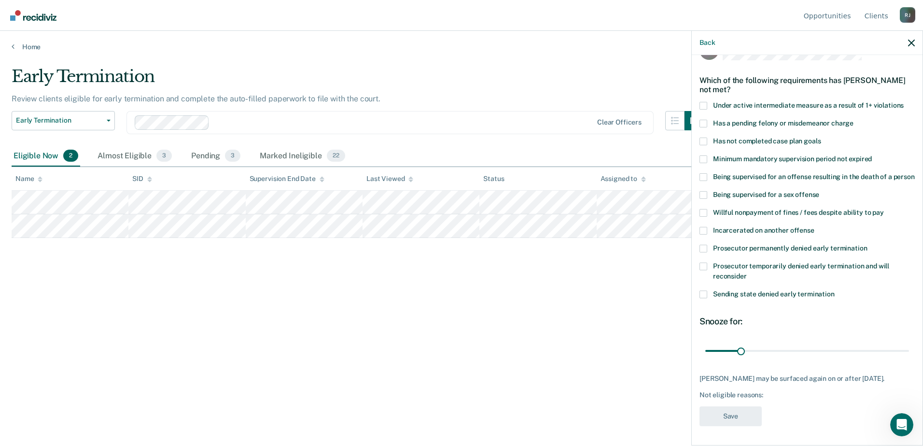
click at [705, 126] on div "Has a pending felony or misdemeanor charge" at bounding box center [806, 129] width 215 height 18
click at [705, 138] on span at bounding box center [703, 142] width 8 height 8
click at [821, 138] on input "Has not completed case plan goals" at bounding box center [821, 138] width 0 height 0
drag, startPoint x: 741, startPoint y: 350, endPoint x: 771, endPoint y: 344, distance: 30.6
type input "60"
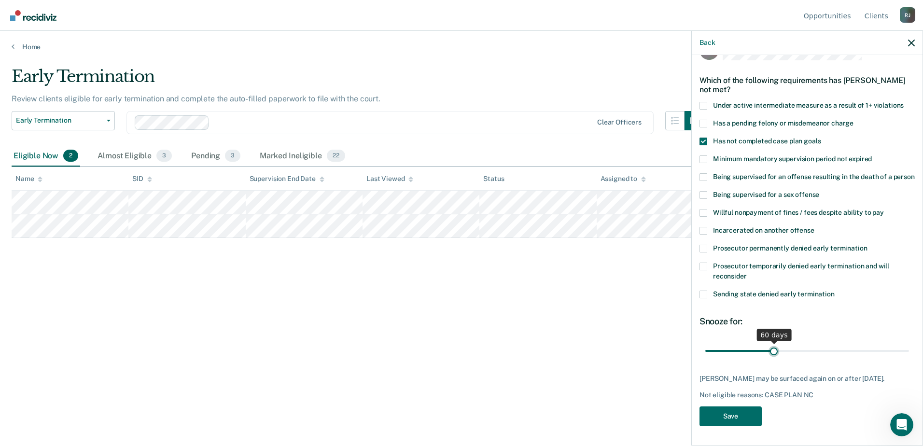
click at [771, 344] on input "range" at bounding box center [807, 350] width 204 height 17
click at [741, 423] on button "Save" at bounding box center [730, 416] width 62 height 20
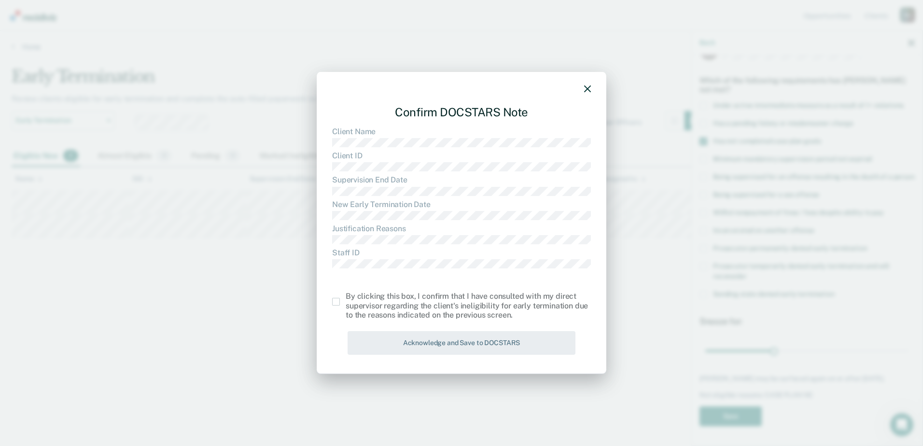
click at [337, 303] on span at bounding box center [336, 302] width 8 height 8
click at [346, 298] on input "checkbox" at bounding box center [346, 298] width 0 height 0
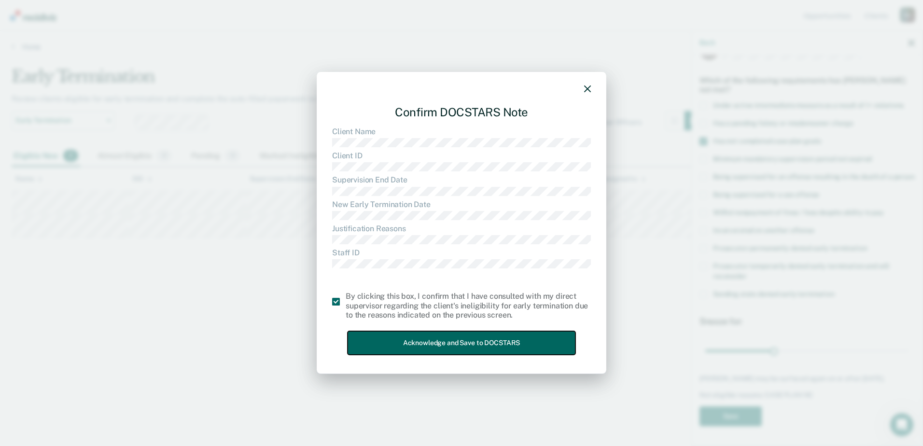
click at [407, 348] on button "Acknowledge and Save to DOCSTARS" at bounding box center [462, 343] width 228 height 24
